Goal: Contribute content

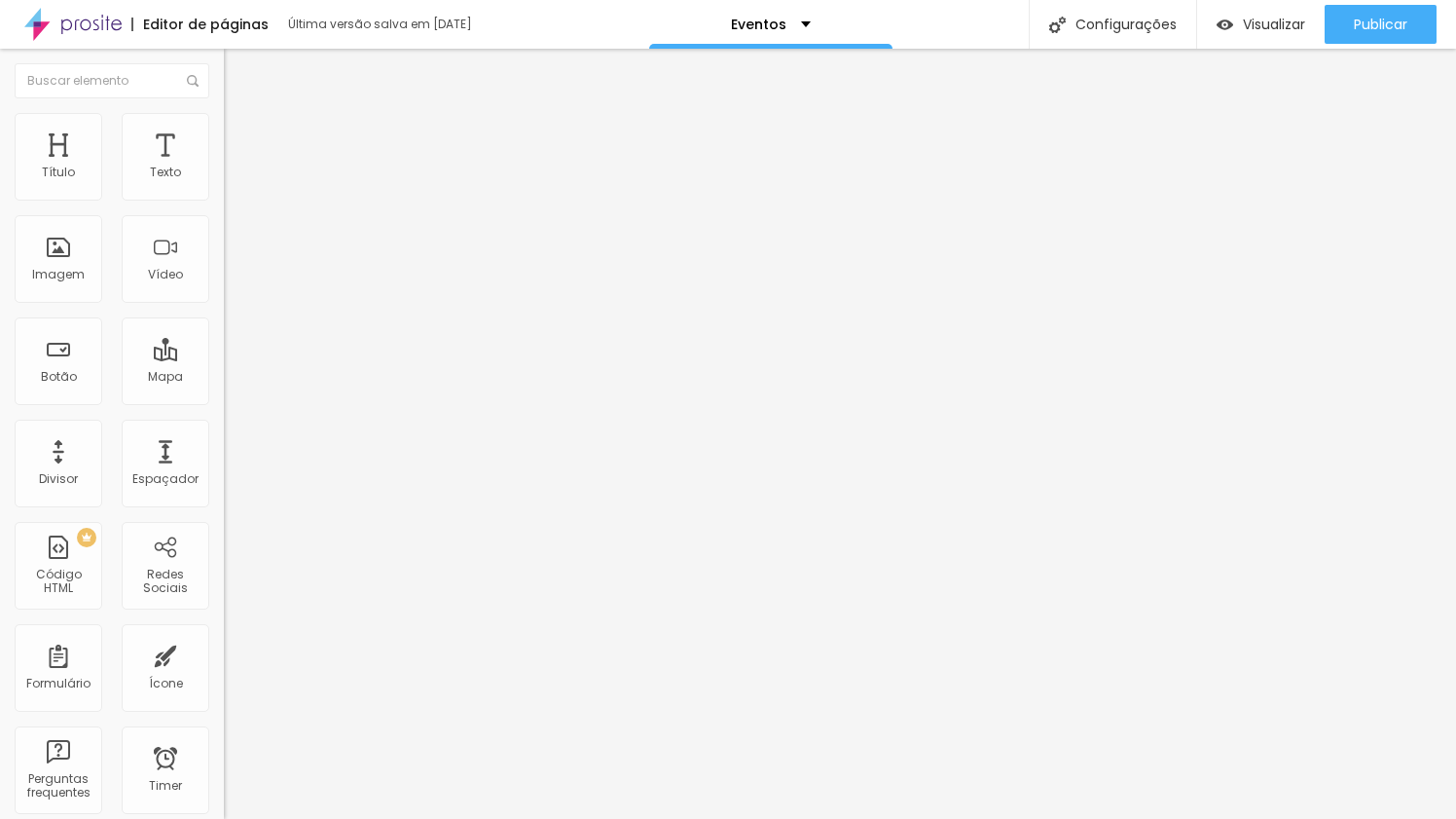
click at [224, 402] on input "[URL][DOMAIN_NAME]" at bounding box center [341, 392] width 233 height 20
paste input "Oox-kuz8eQZWXjGBrCv0d482r6SlQwot?usp=drive_link"
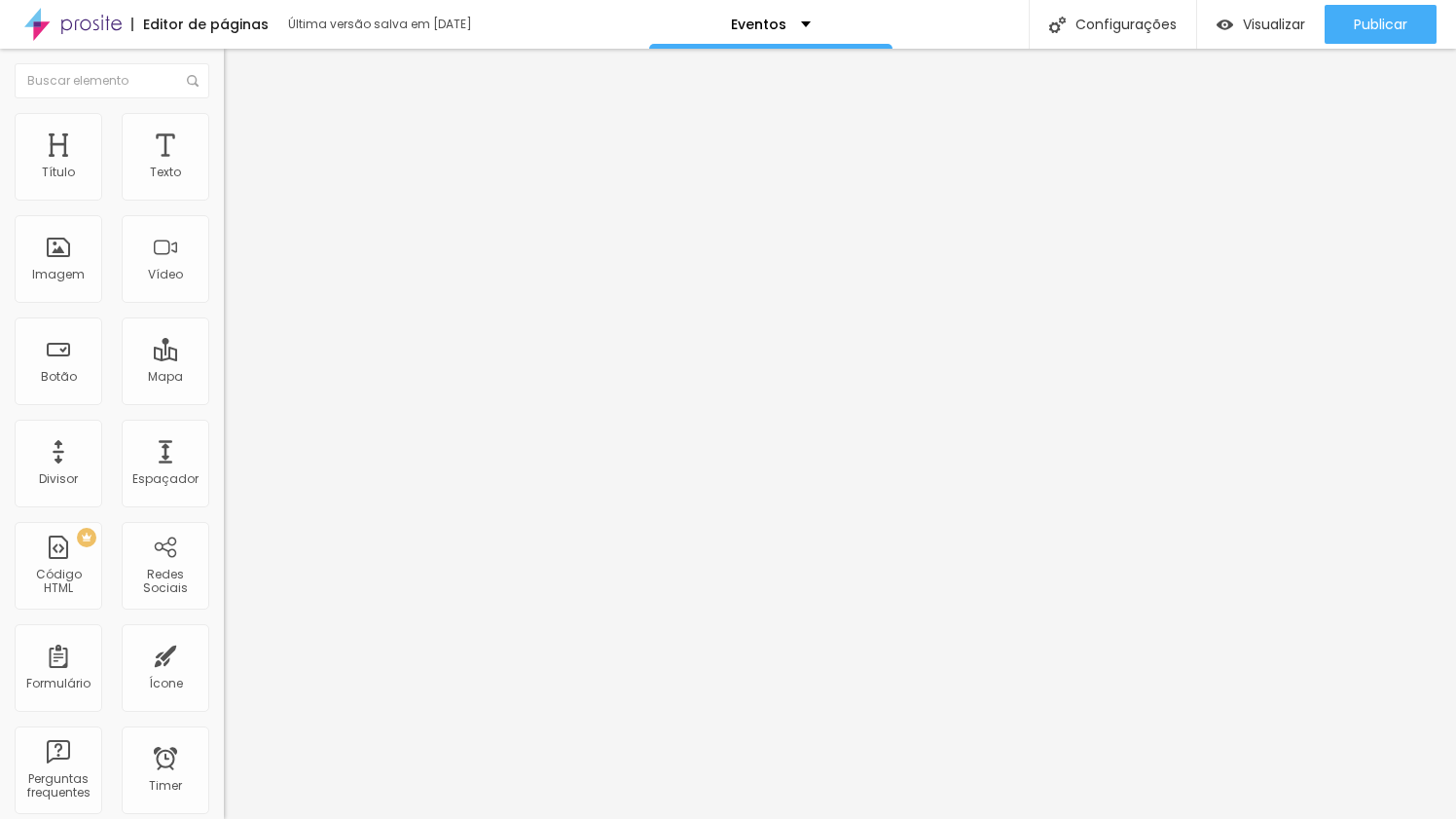
scroll to position [0, 376]
type input "[URL][DOMAIN_NAME]"
click at [224, 580] on div "Editar Botão Conteúdo Estilo Avançado Texto Baixar Fotos Alinhamento Tamanho No…" at bounding box center [336, 433] width 224 height 770
click at [224, 394] on input "[URL][DOMAIN_NAME]" at bounding box center [341, 392] width 233 height 20
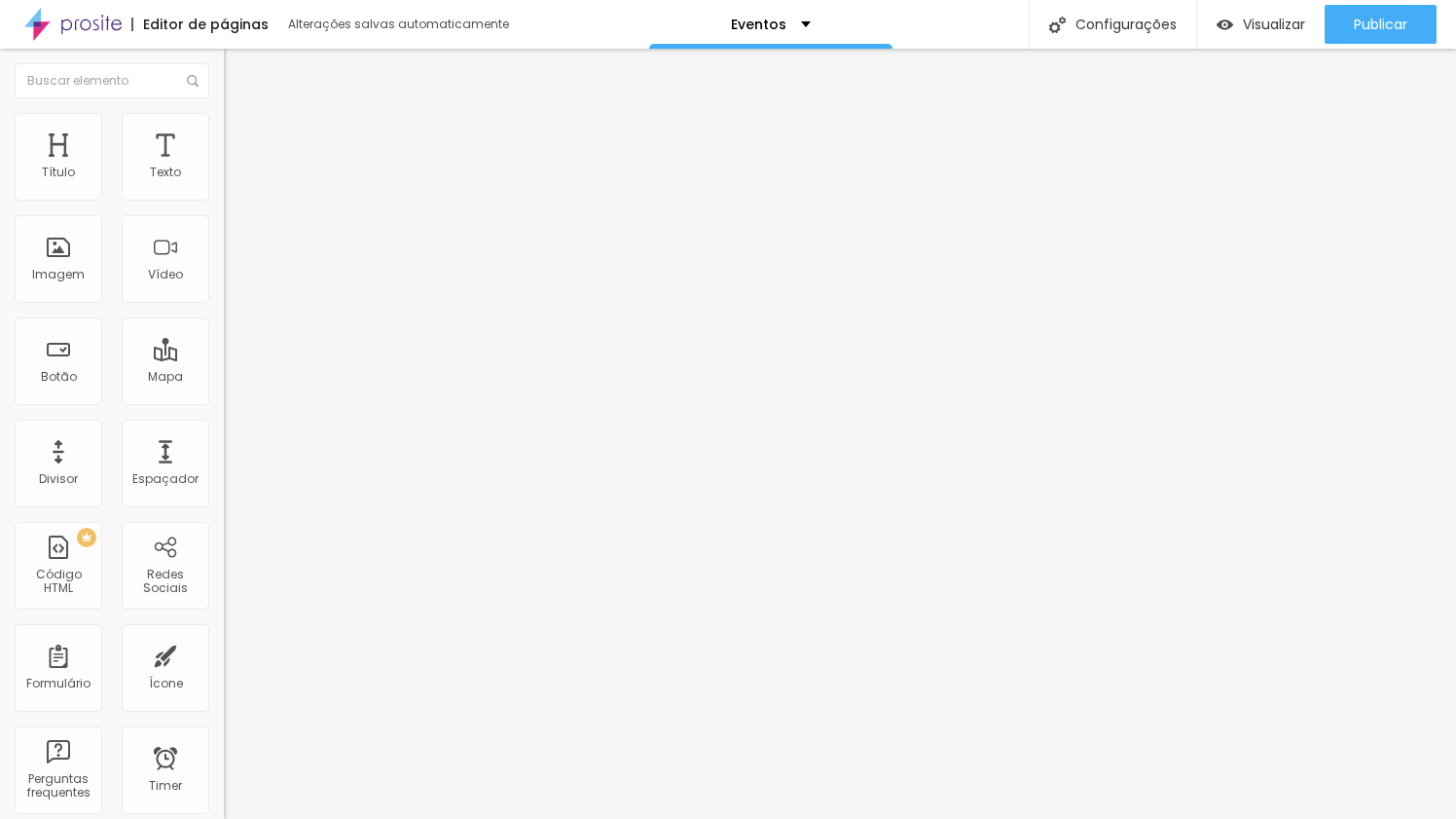
click at [224, 394] on input "[URL][DOMAIN_NAME]" at bounding box center [341, 392] width 233 height 20
paste input "Oox-kuz8eQZWXjGBrCv0d482r6SlQwot?usp=drive_link"
type input "[URL][DOMAIN_NAME]"
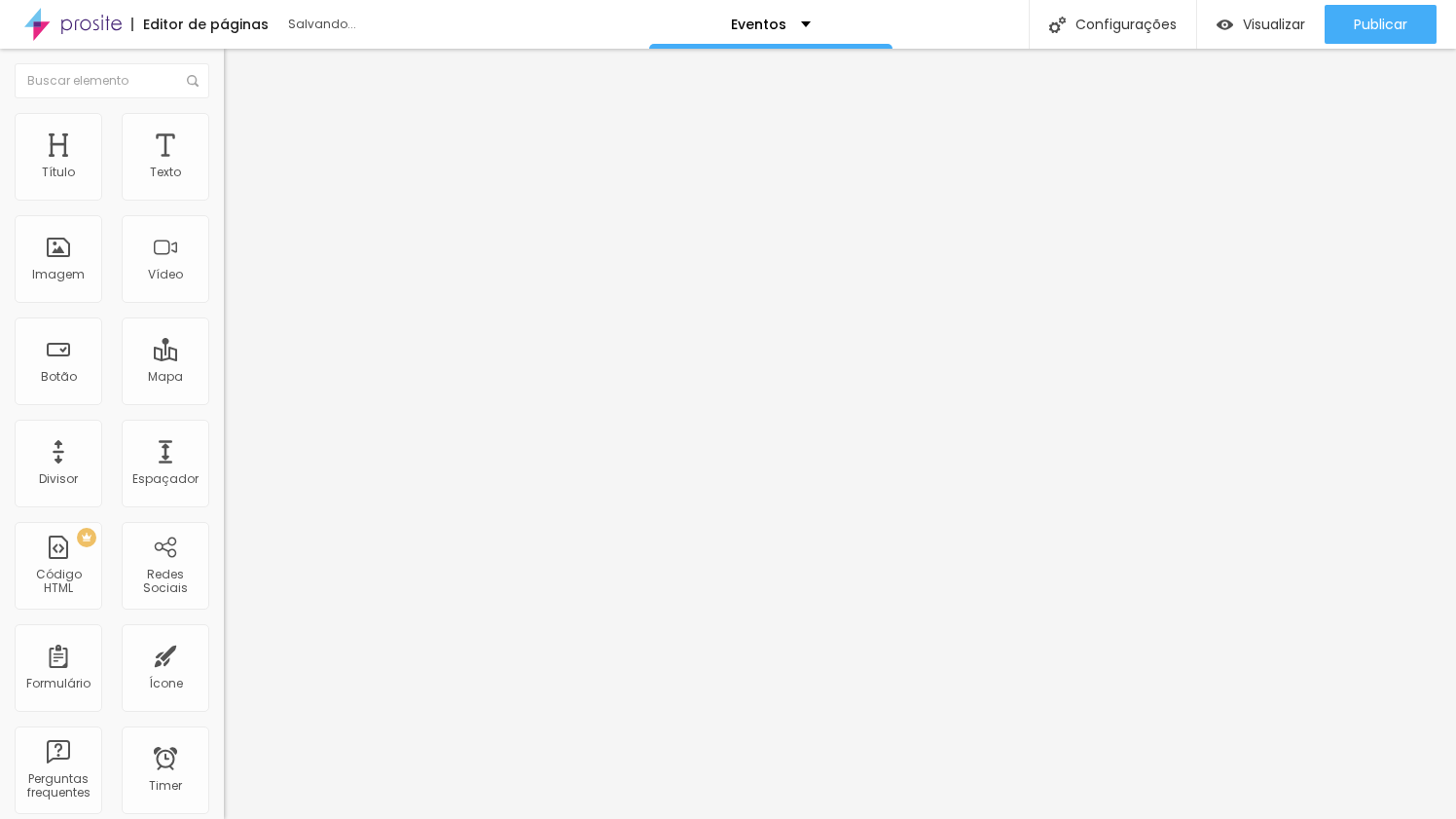
click at [224, 402] on input "[URL][DOMAIN_NAME]" at bounding box center [341, 392] width 233 height 20
paste input "Oox-kuz8eQZWXjGBrCv0d482r6SlQwot?usp=drive_link"
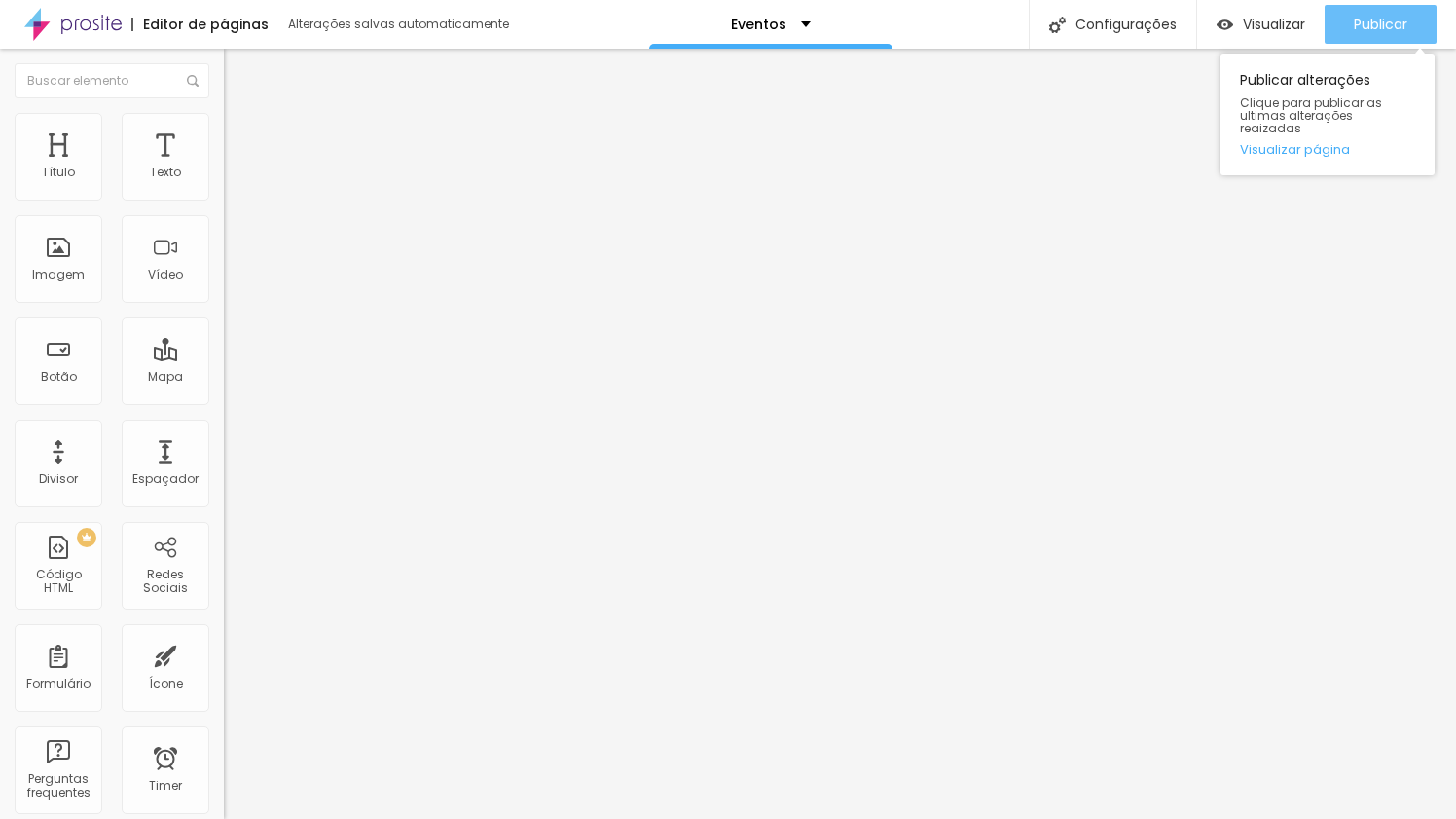
type input "[URL][DOMAIN_NAME]"
click at [1382, 17] on span "Publicar" at bounding box center [1380, 25] width 54 height 16
